Goal: Task Accomplishment & Management: Complete application form

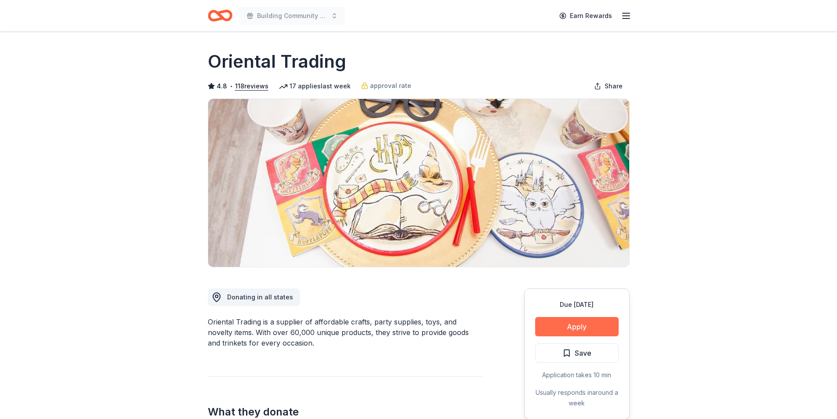
click at [573, 323] on button "Apply" at bounding box center [577, 326] width 84 height 19
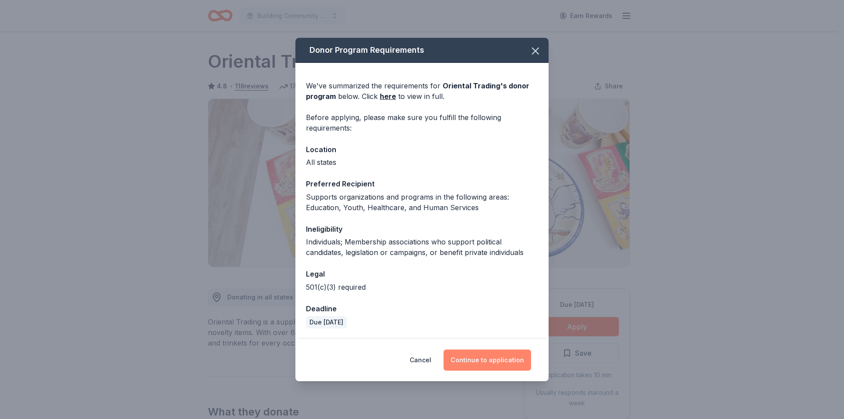
click at [479, 358] on button "Continue to application" at bounding box center [486, 359] width 87 height 21
